Goal: Task Accomplishment & Management: Manage account settings

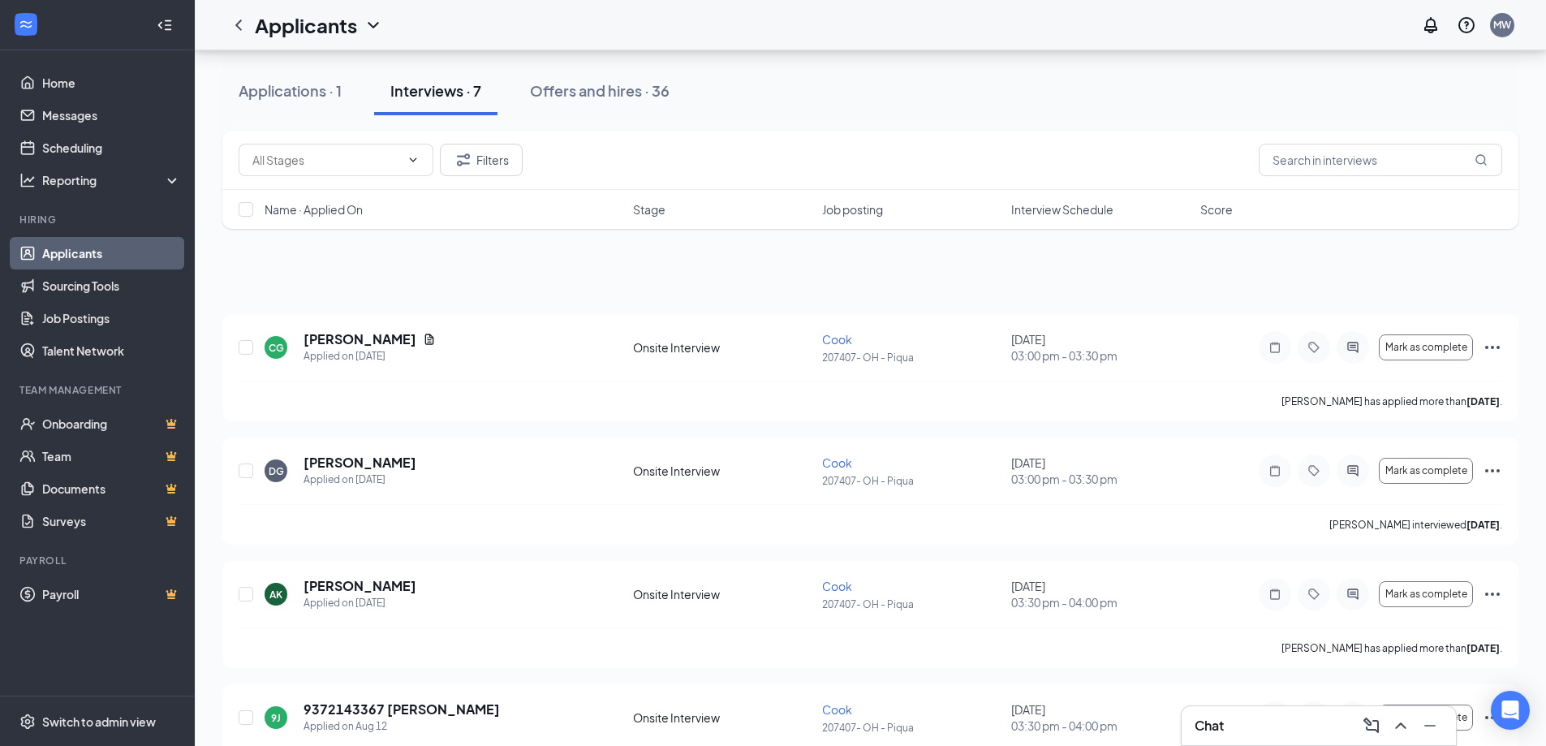
scroll to position [312, 0]
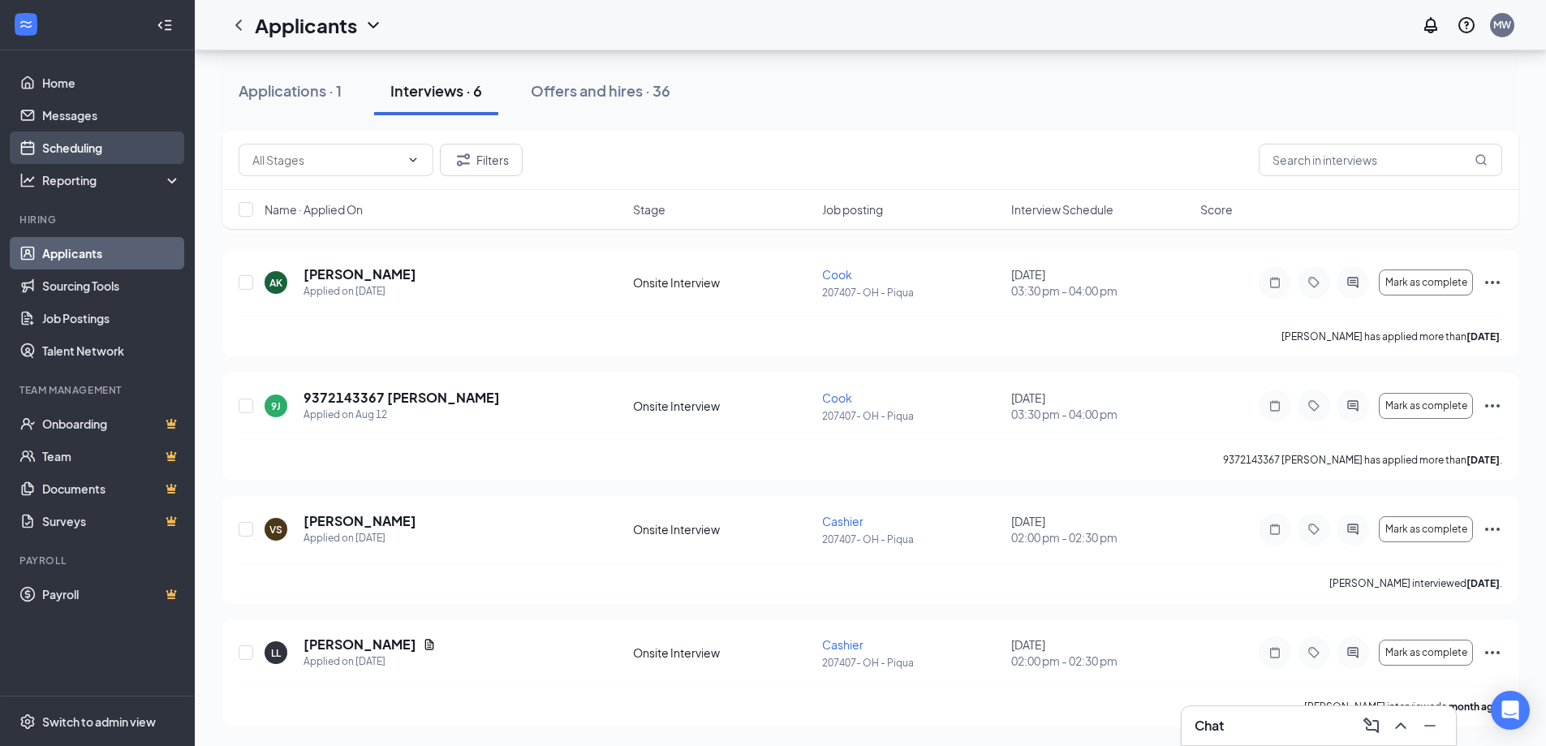
click at [63, 152] on link "Scheduling" at bounding box center [111, 147] width 139 height 32
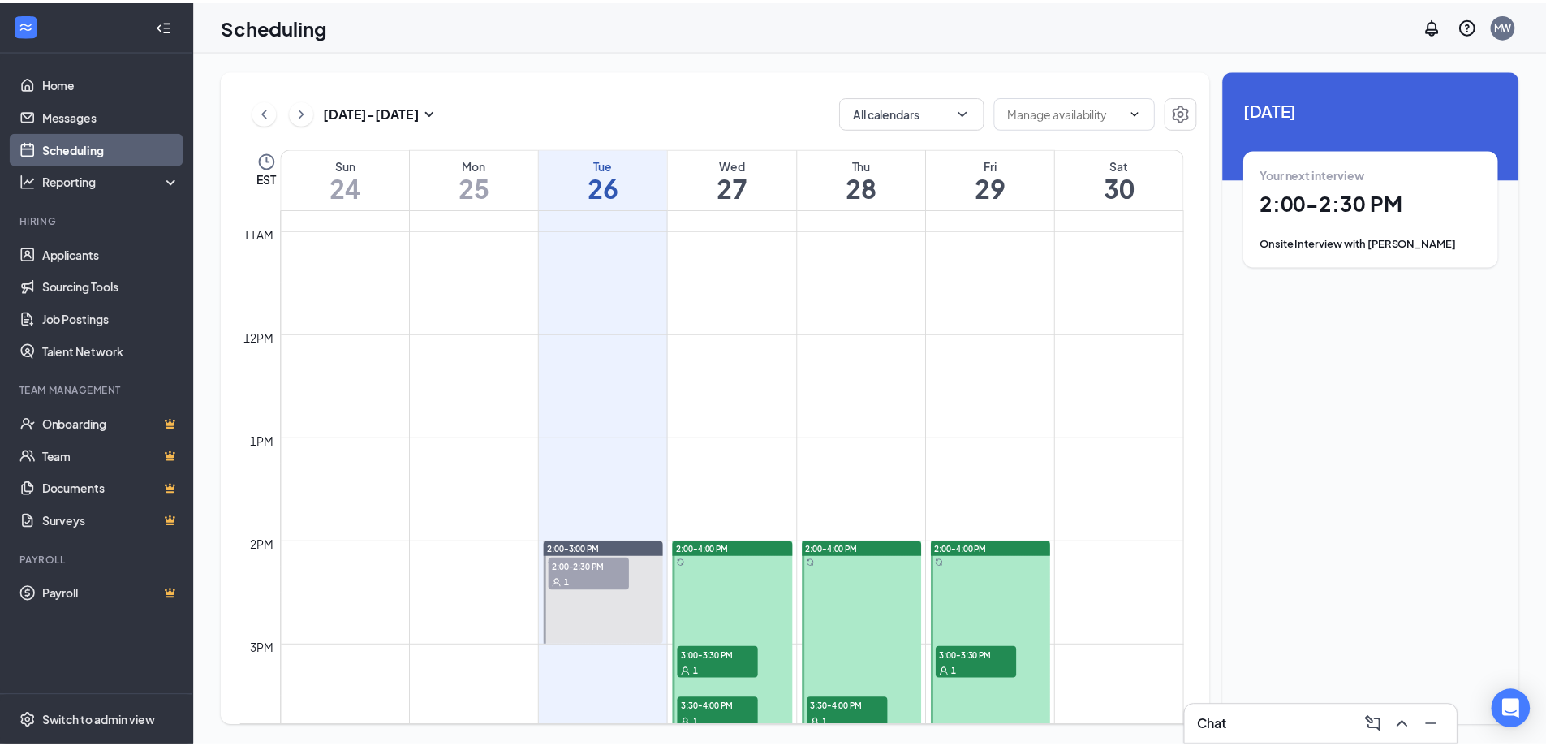
scroll to position [1284, 0]
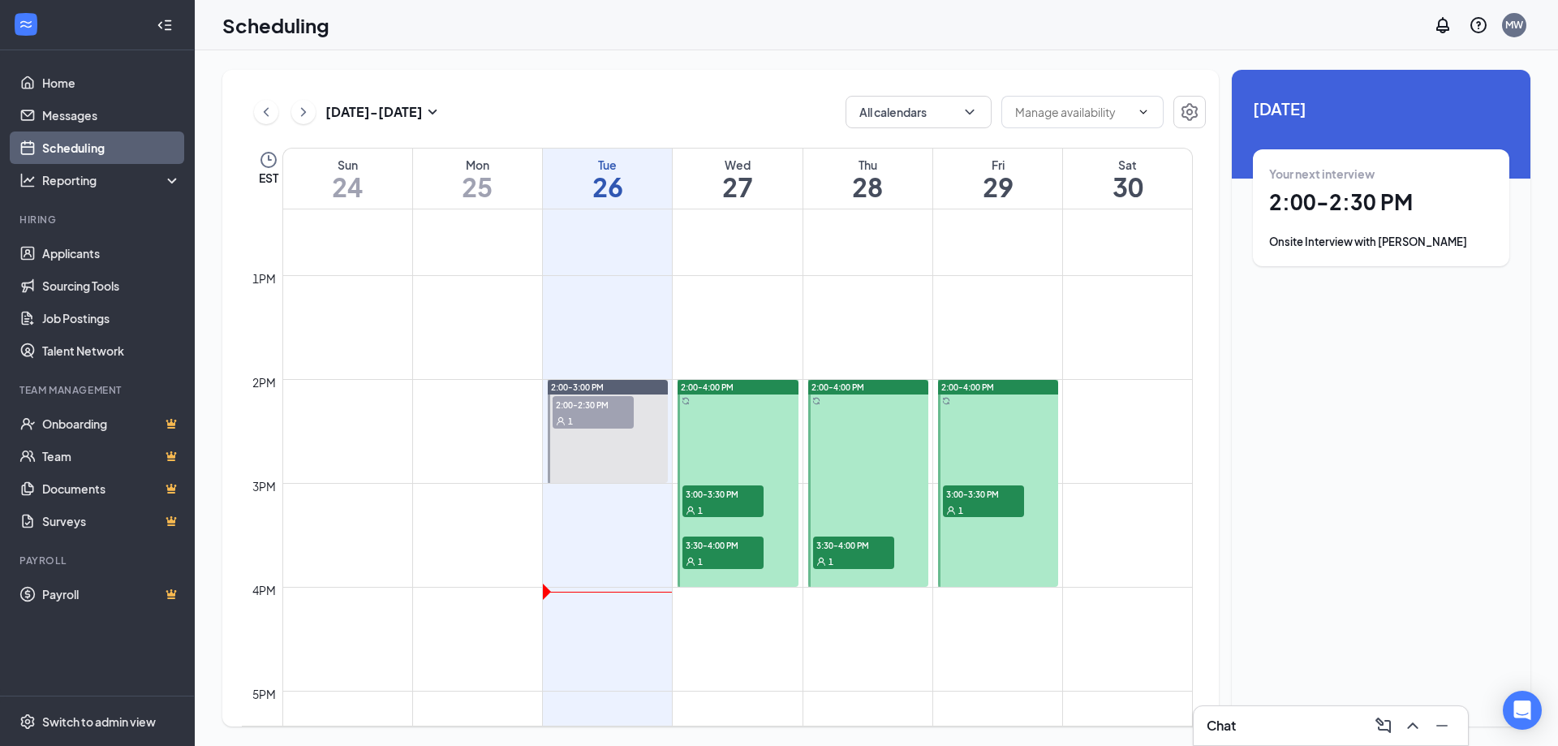
click at [609, 420] on div "1" at bounding box center [593, 420] width 81 height 16
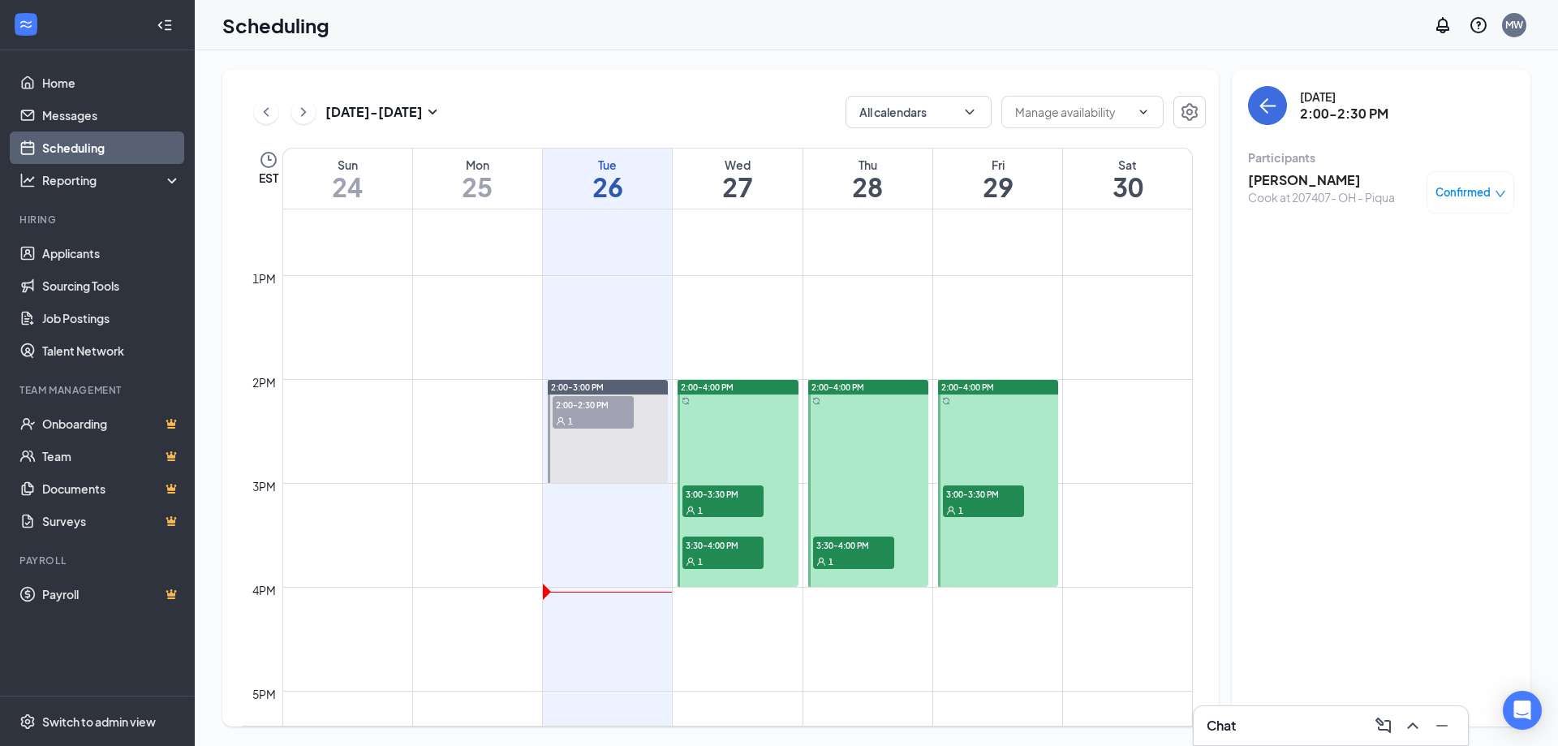
click at [1319, 178] on h3 "[PERSON_NAME]" at bounding box center [1321, 180] width 147 height 18
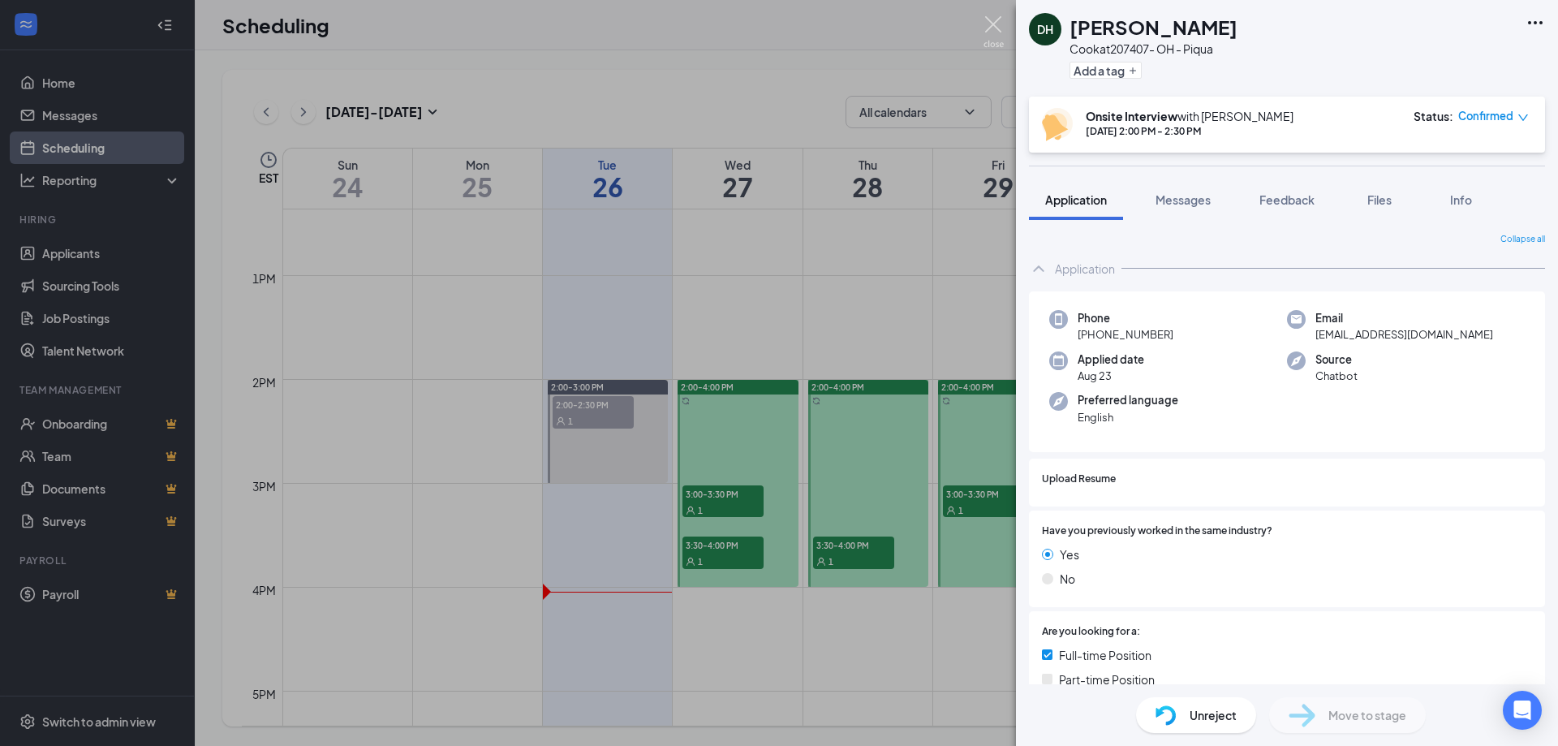
click at [986, 22] on img at bounding box center [993, 32] width 20 height 32
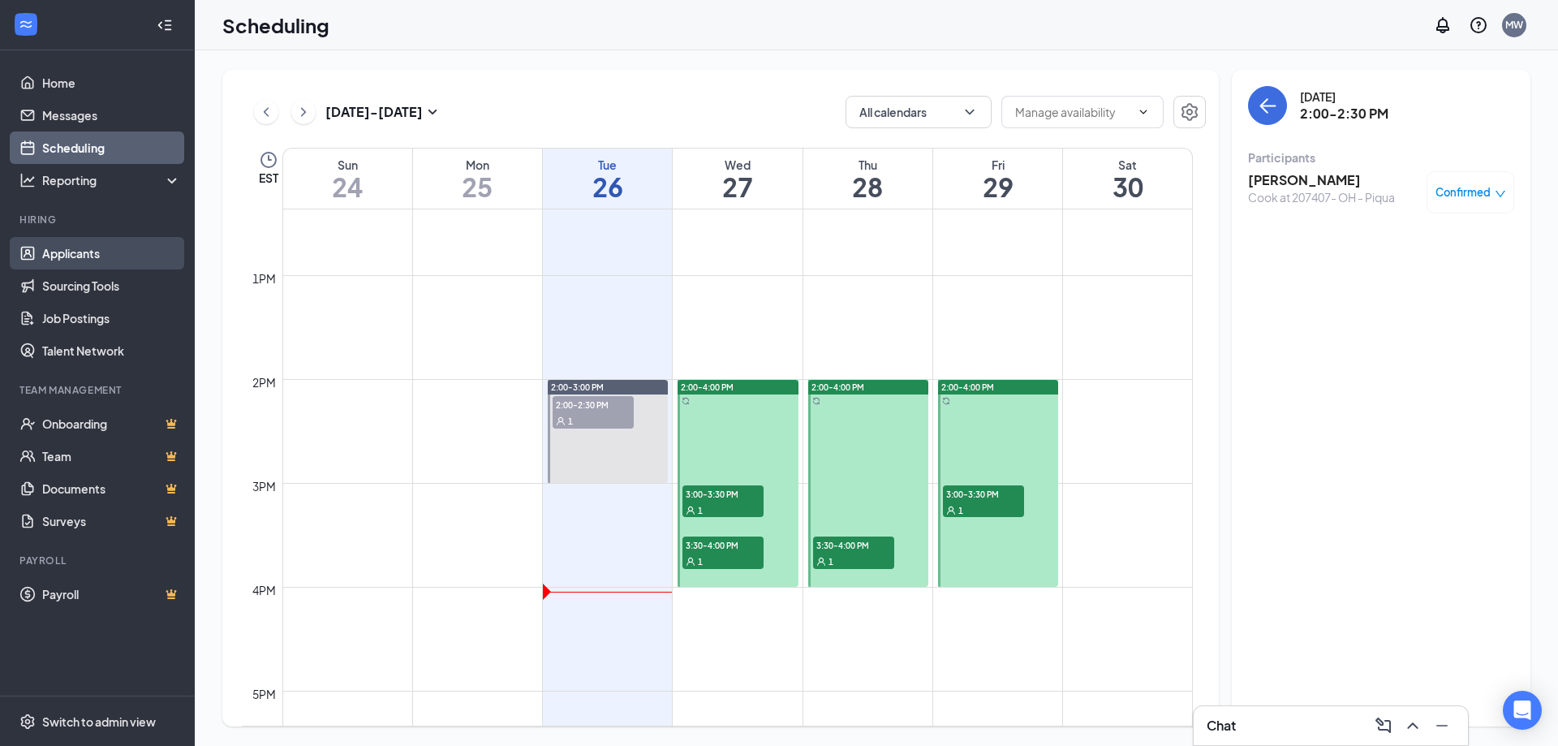
click at [95, 255] on link "Applicants" at bounding box center [111, 253] width 139 height 32
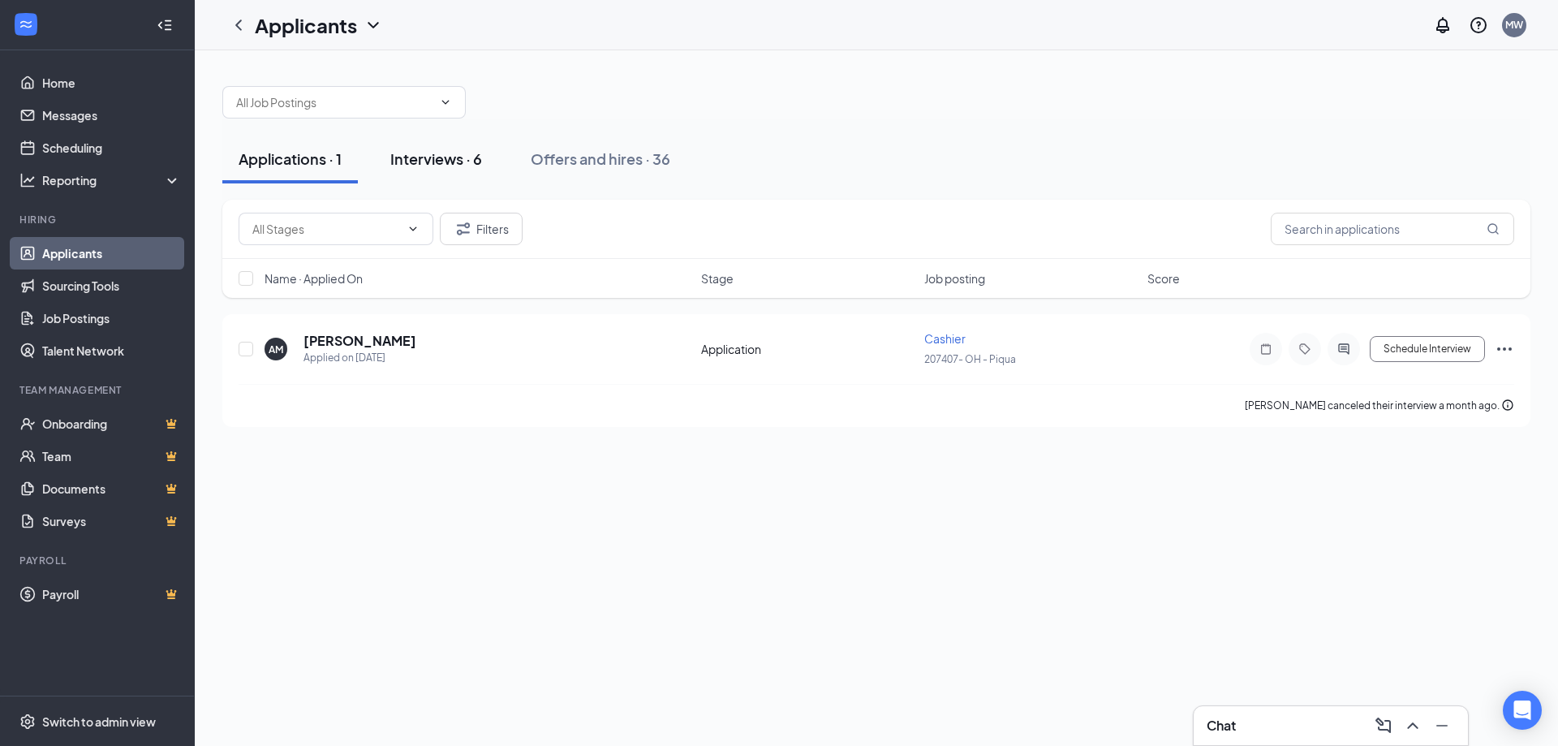
click at [462, 156] on div "Interviews · 6" at bounding box center [436, 158] width 92 height 20
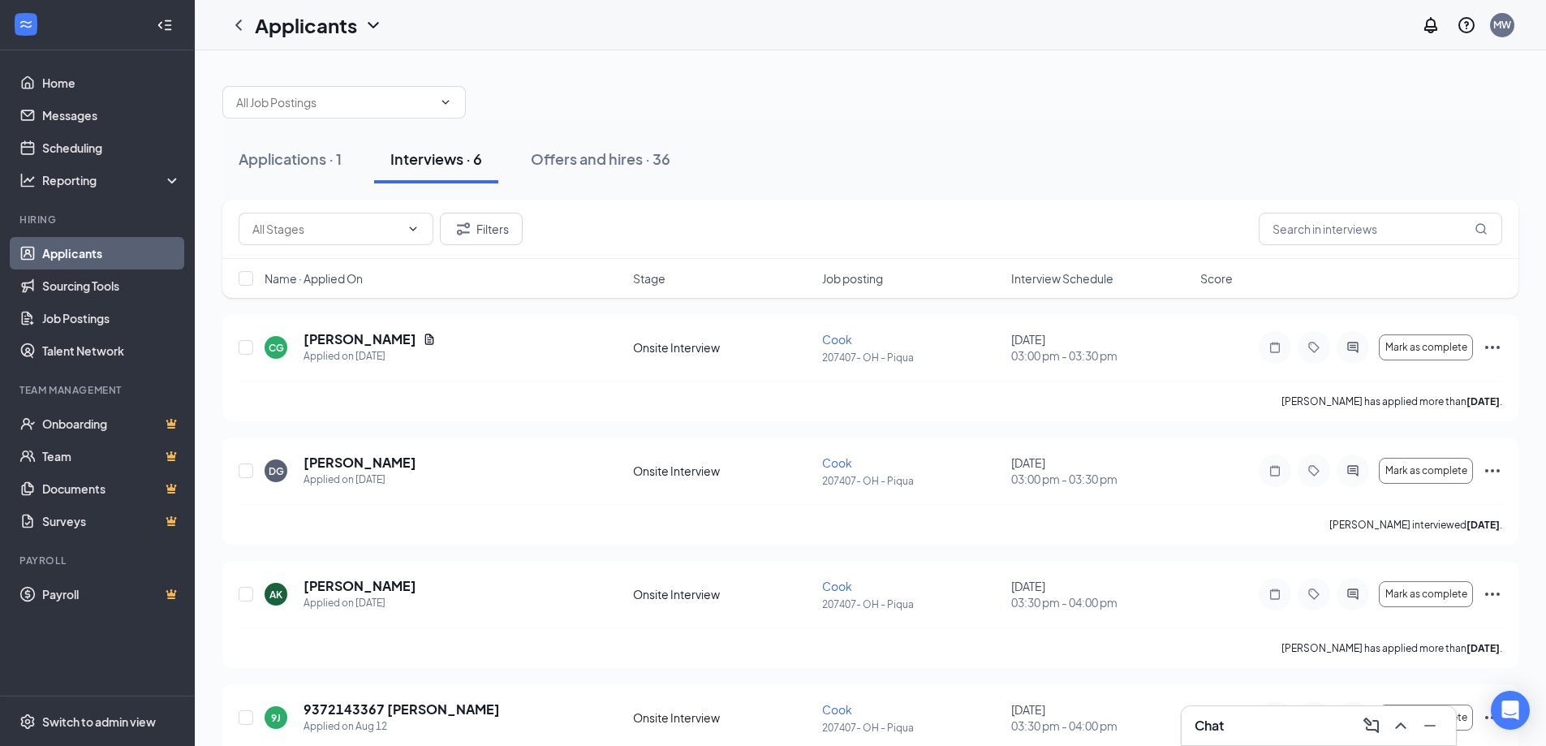
click at [1027, 273] on span "Interview Schedule" at bounding box center [1062, 278] width 102 height 16
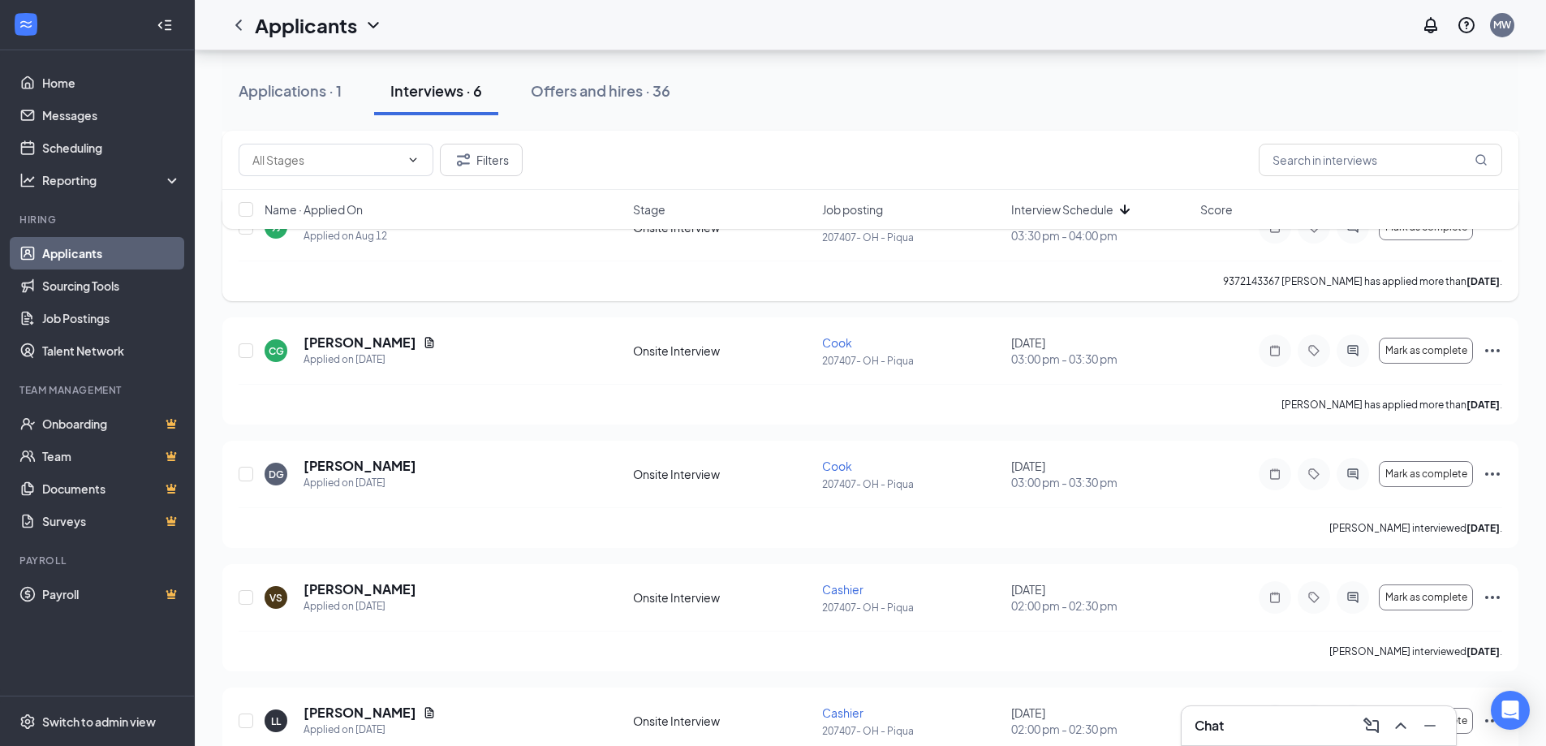
scroll to position [312, 0]
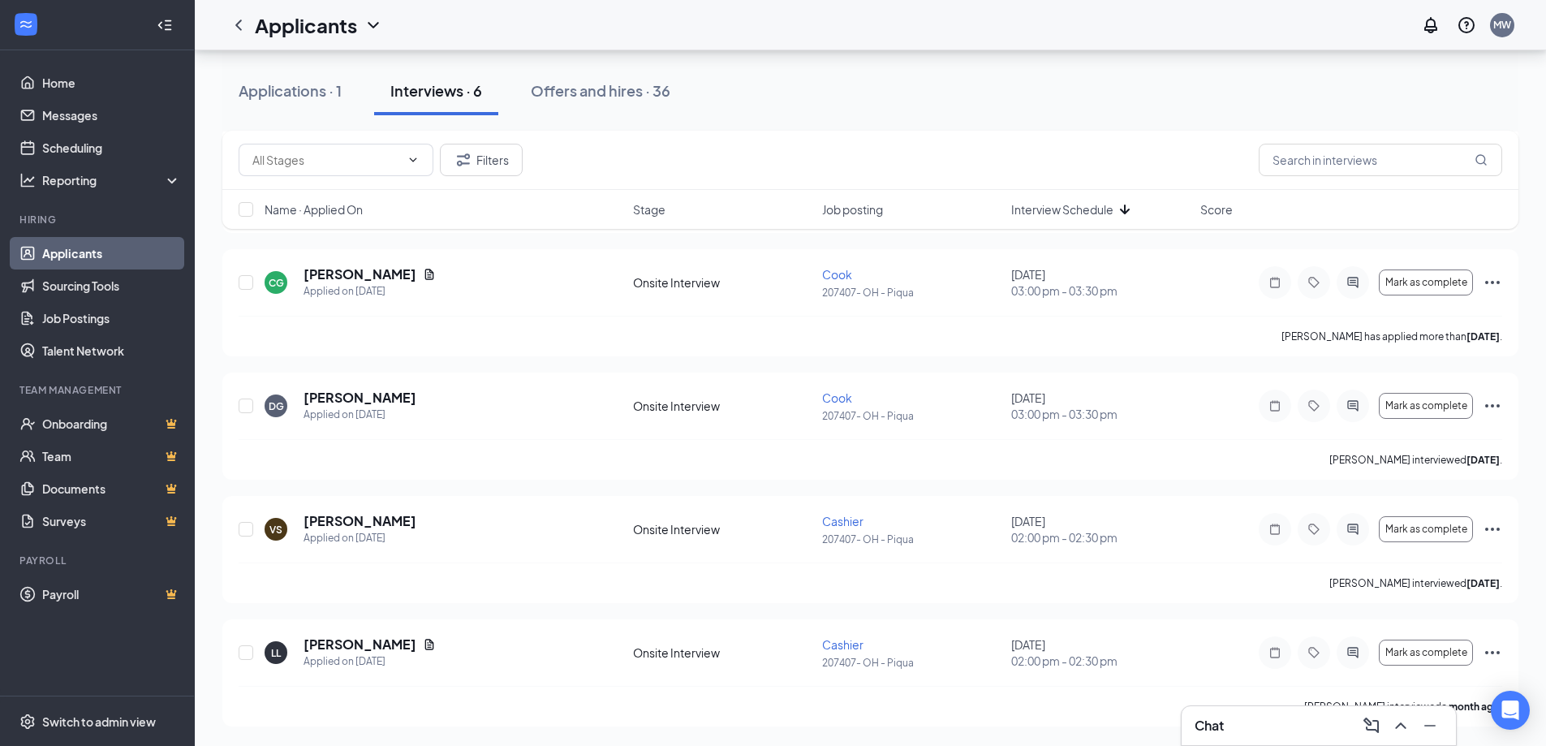
click at [59, 157] on link "Scheduling" at bounding box center [111, 147] width 139 height 32
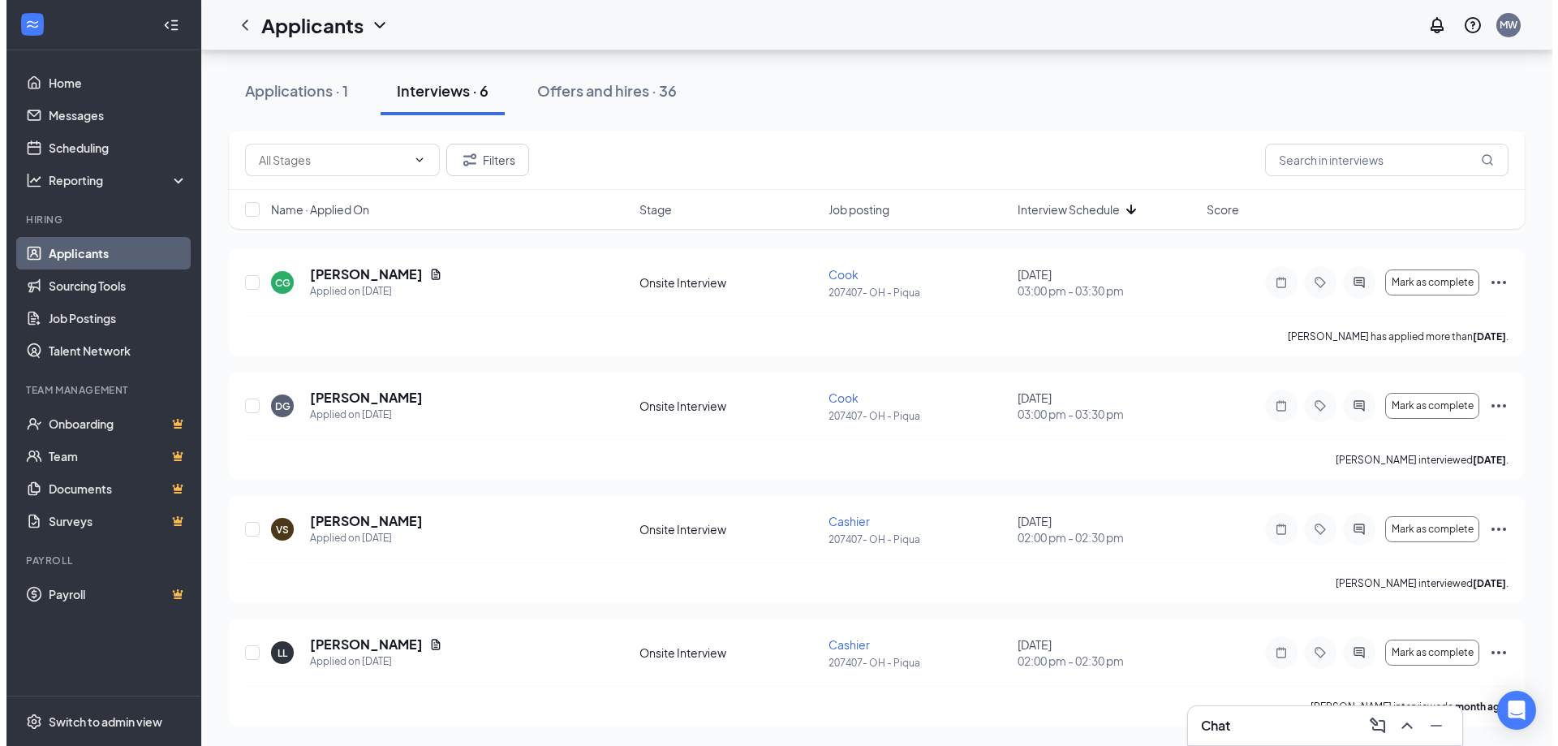
click icon "ChevronRight"
click icon "ChevronLeft"
